Goal: Find specific page/section

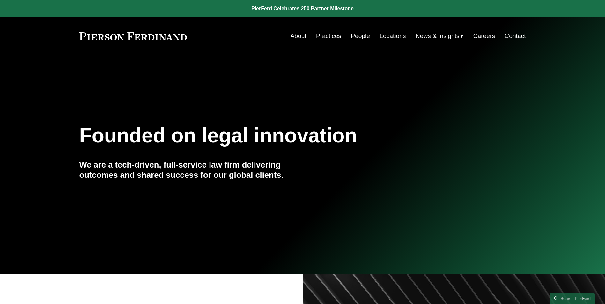
click at [357, 33] on link "People" at bounding box center [360, 36] width 19 height 12
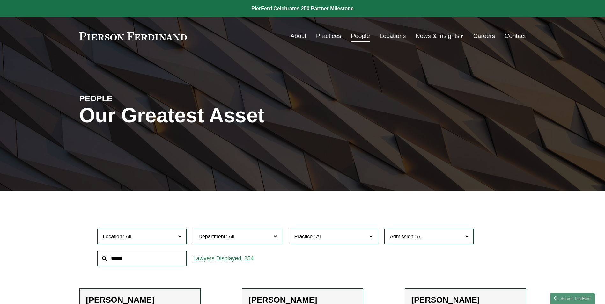
click at [122, 258] on input "text" at bounding box center [141, 259] width 89 height 16
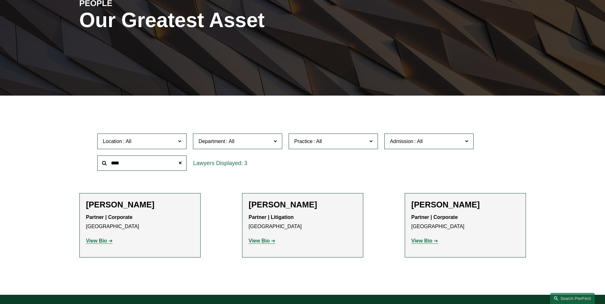
scroll to position [96, 0]
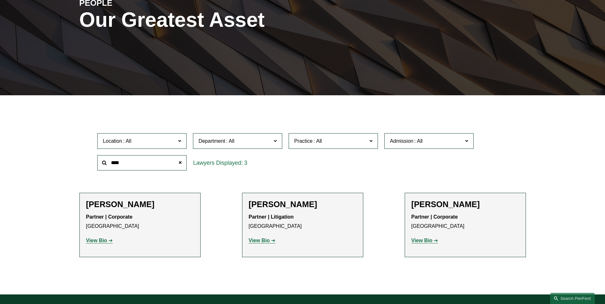
type input "****"
click at [263, 241] on strong "View Bio" at bounding box center [259, 240] width 21 height 5
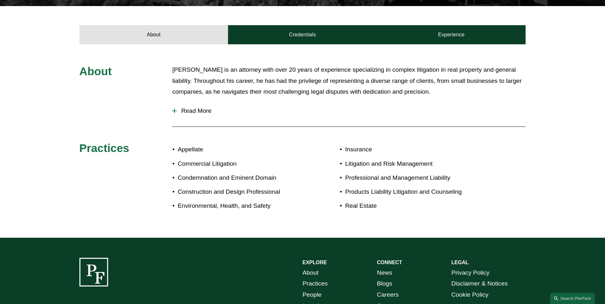
scroll to position [223, 0]
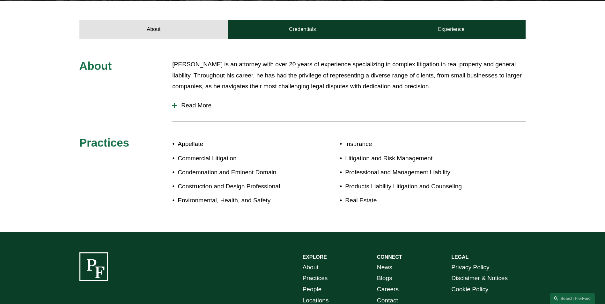
click at [176, 105] on div at bounding box center [174, 105] width 4 height 1
